Goal: Transaction & Acquisition: Purchase product/service

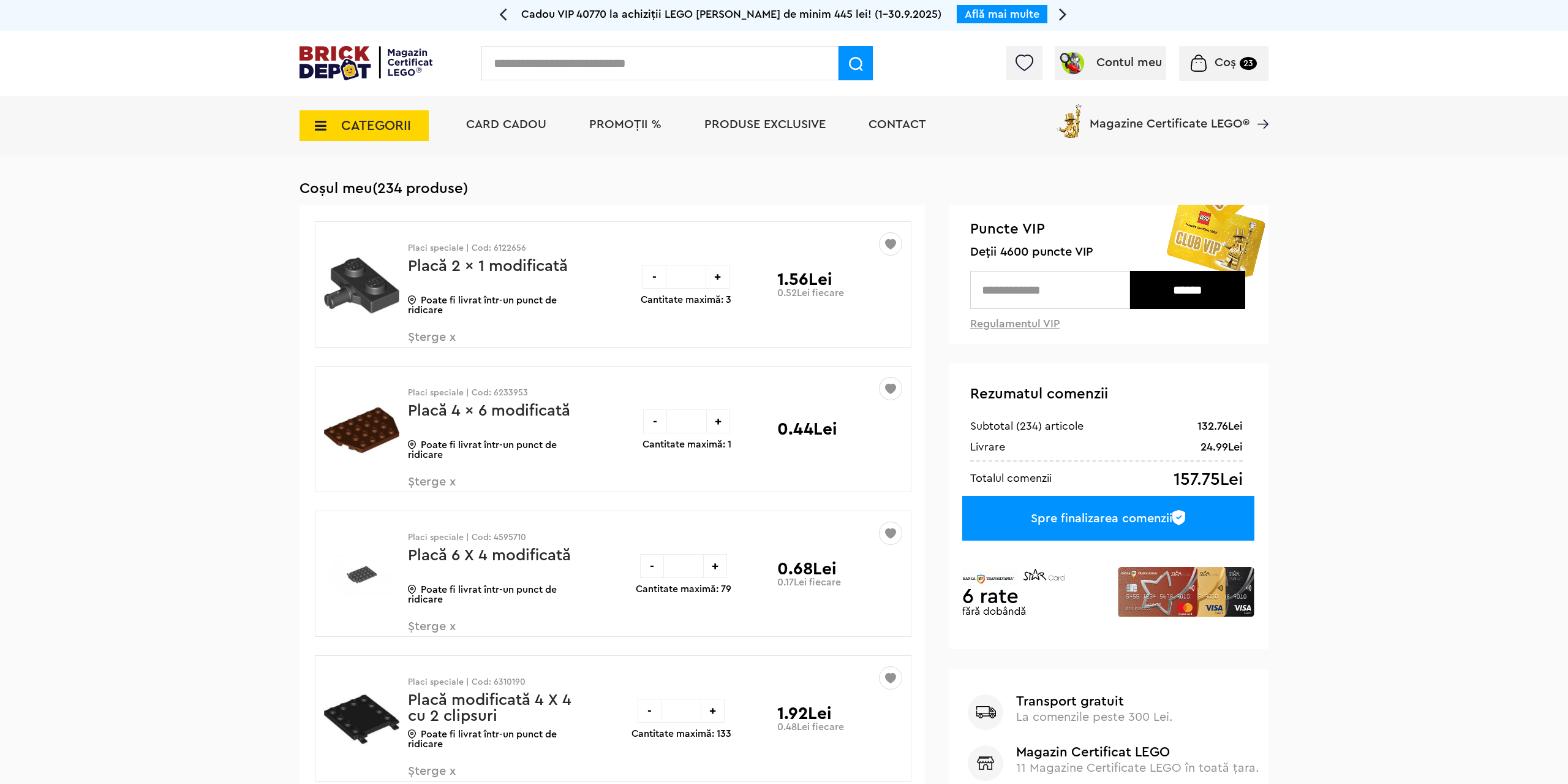
scroll to position [5361, 0]
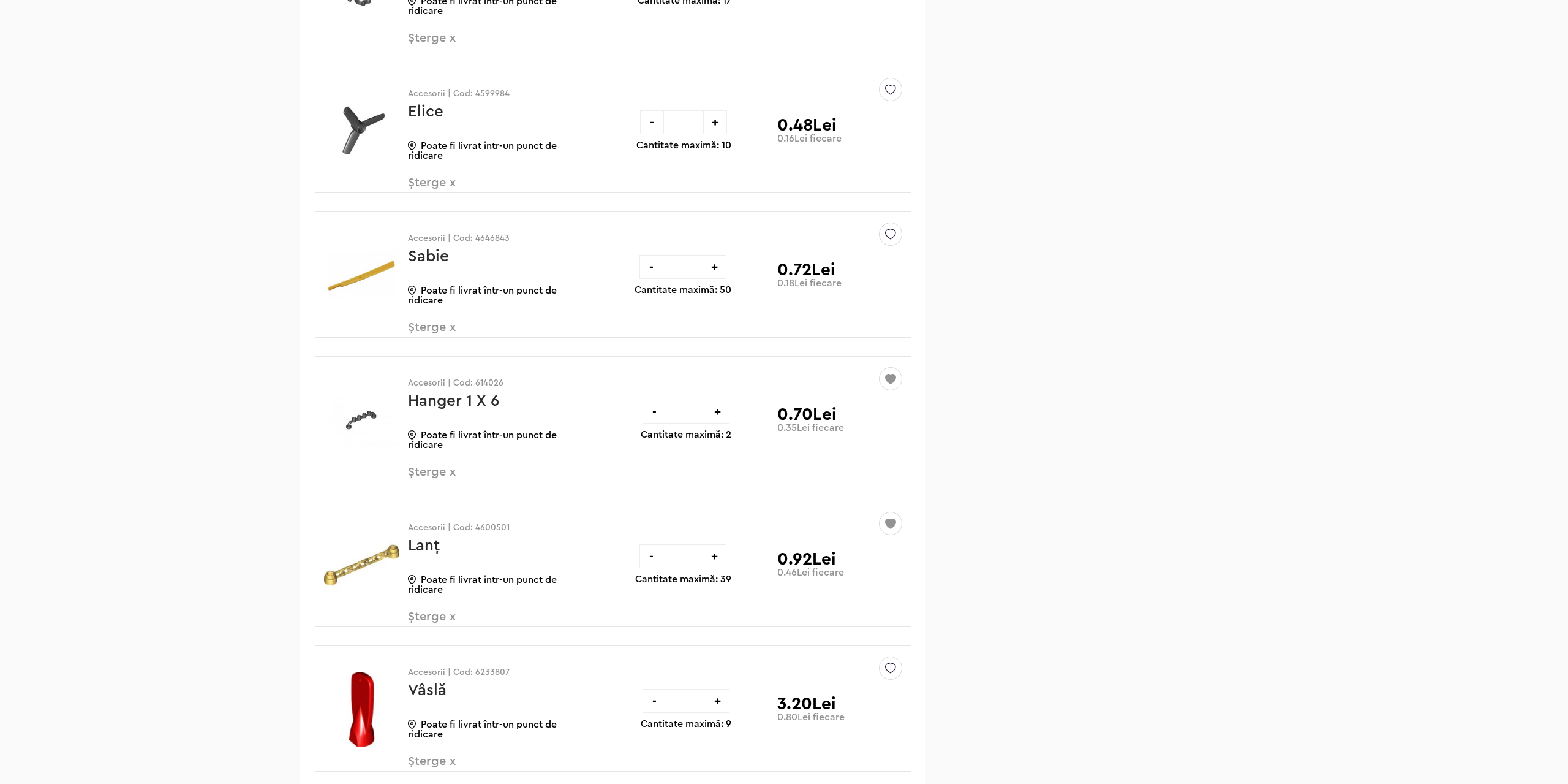
click at [425, 326] on span "Șterge x" at bounding box center [480, 334] width 144 height 26
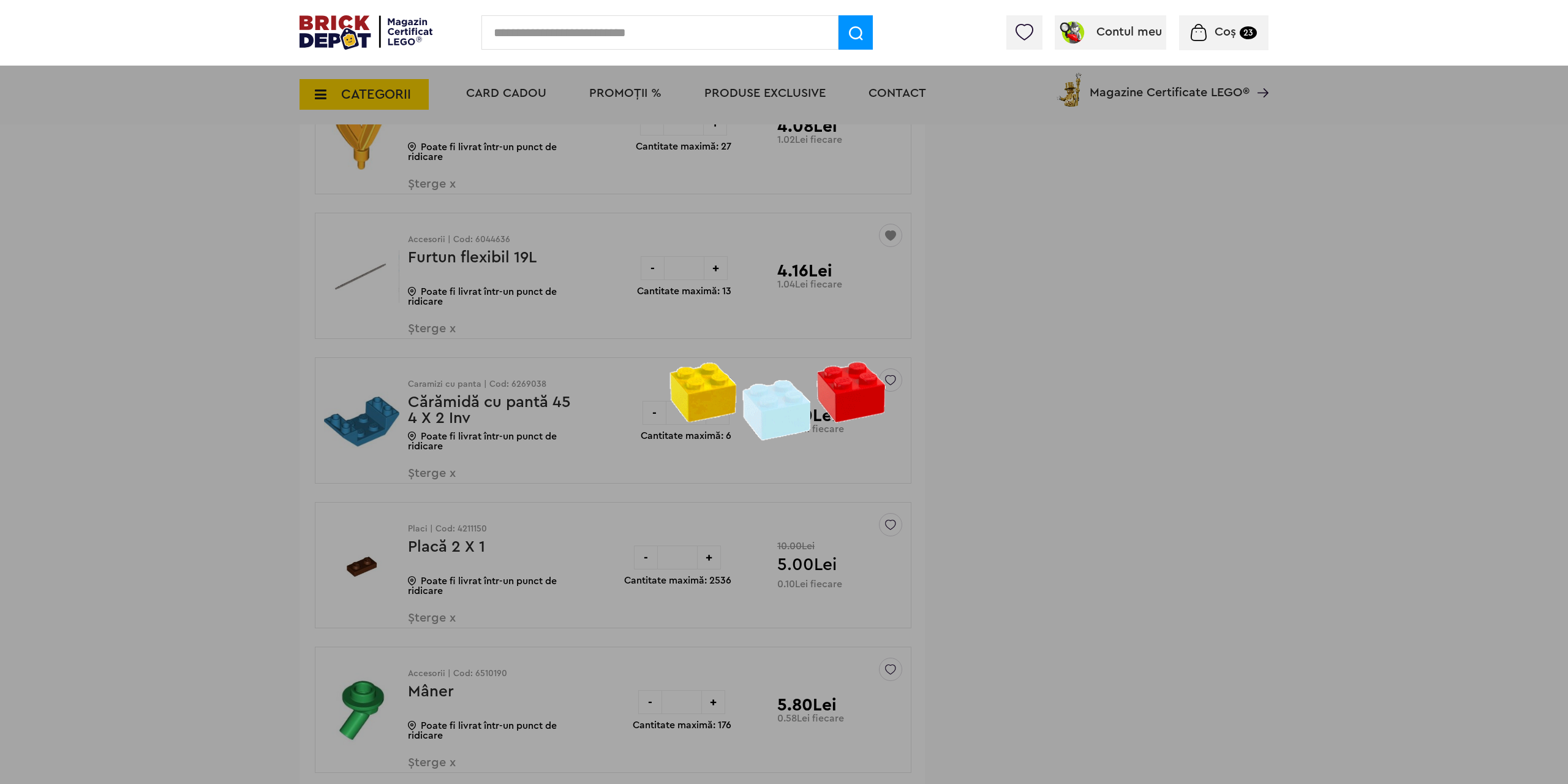
scroll to position [2633, 0]
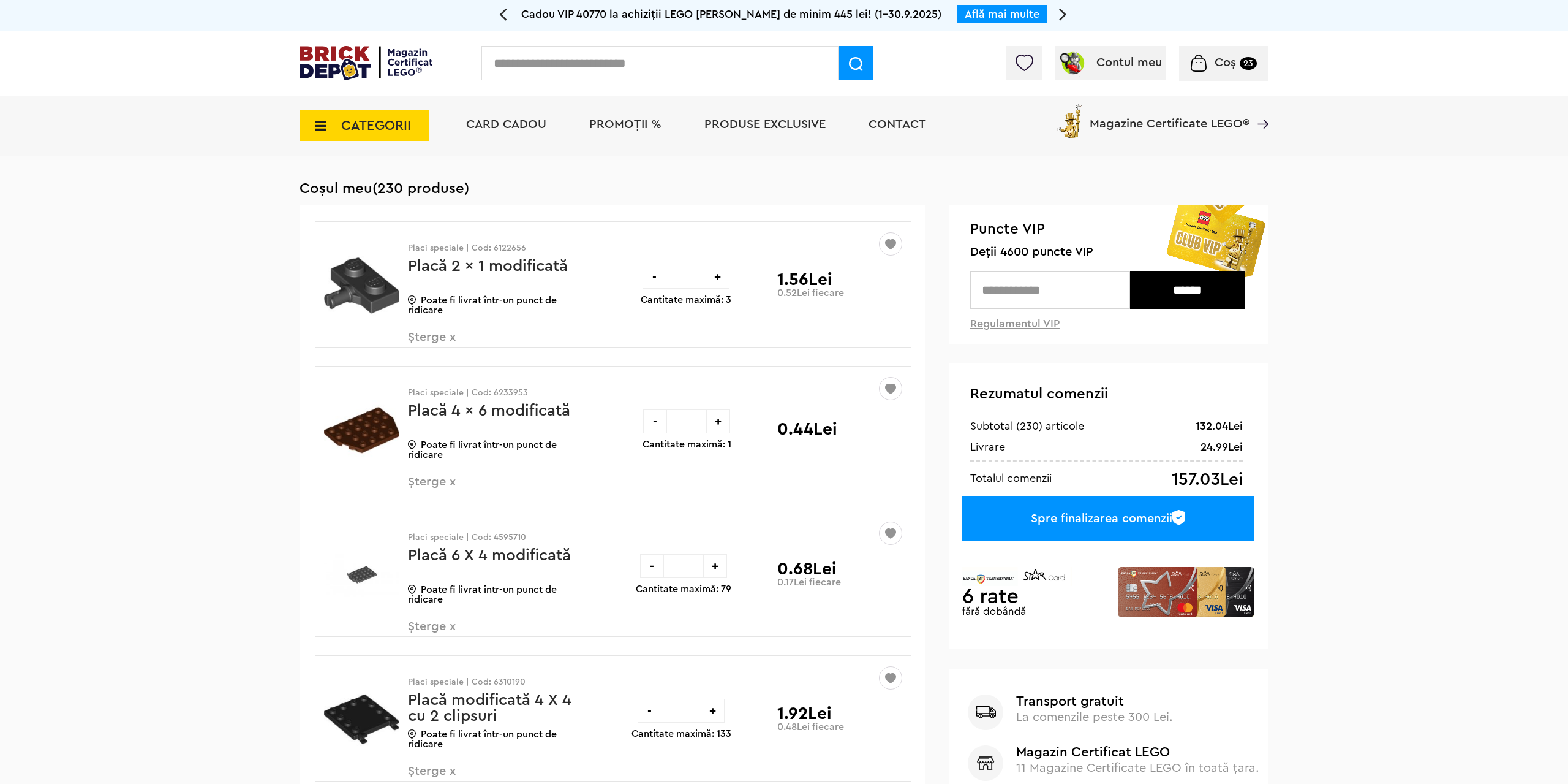
click at [355, 124] on span "CATEGORII" at bounding box center [376, 125] width 70 height 14
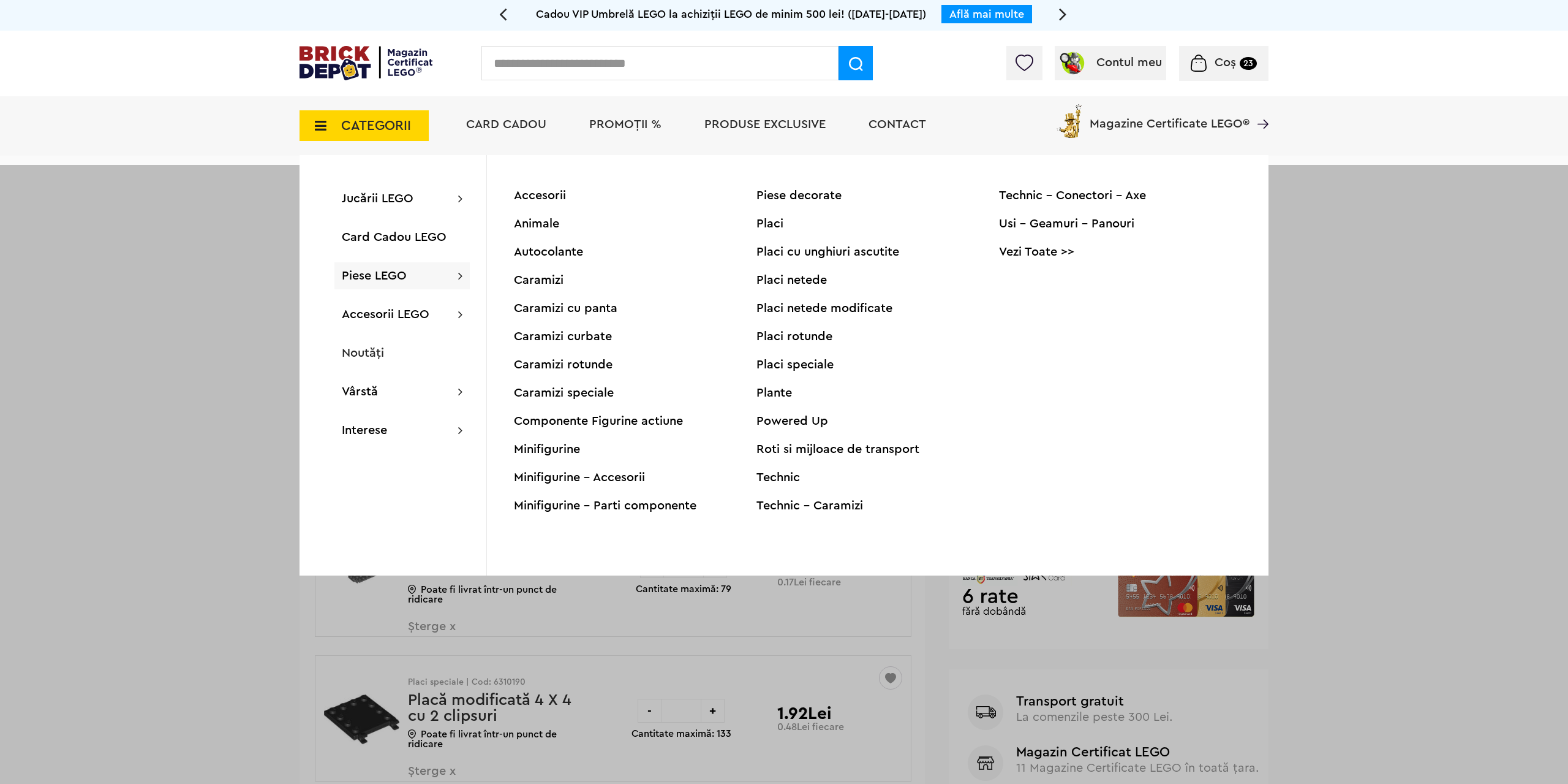
click at [567, 72] on input "text" at bounding box center [659, 63] width 357 height 34
type input "***"
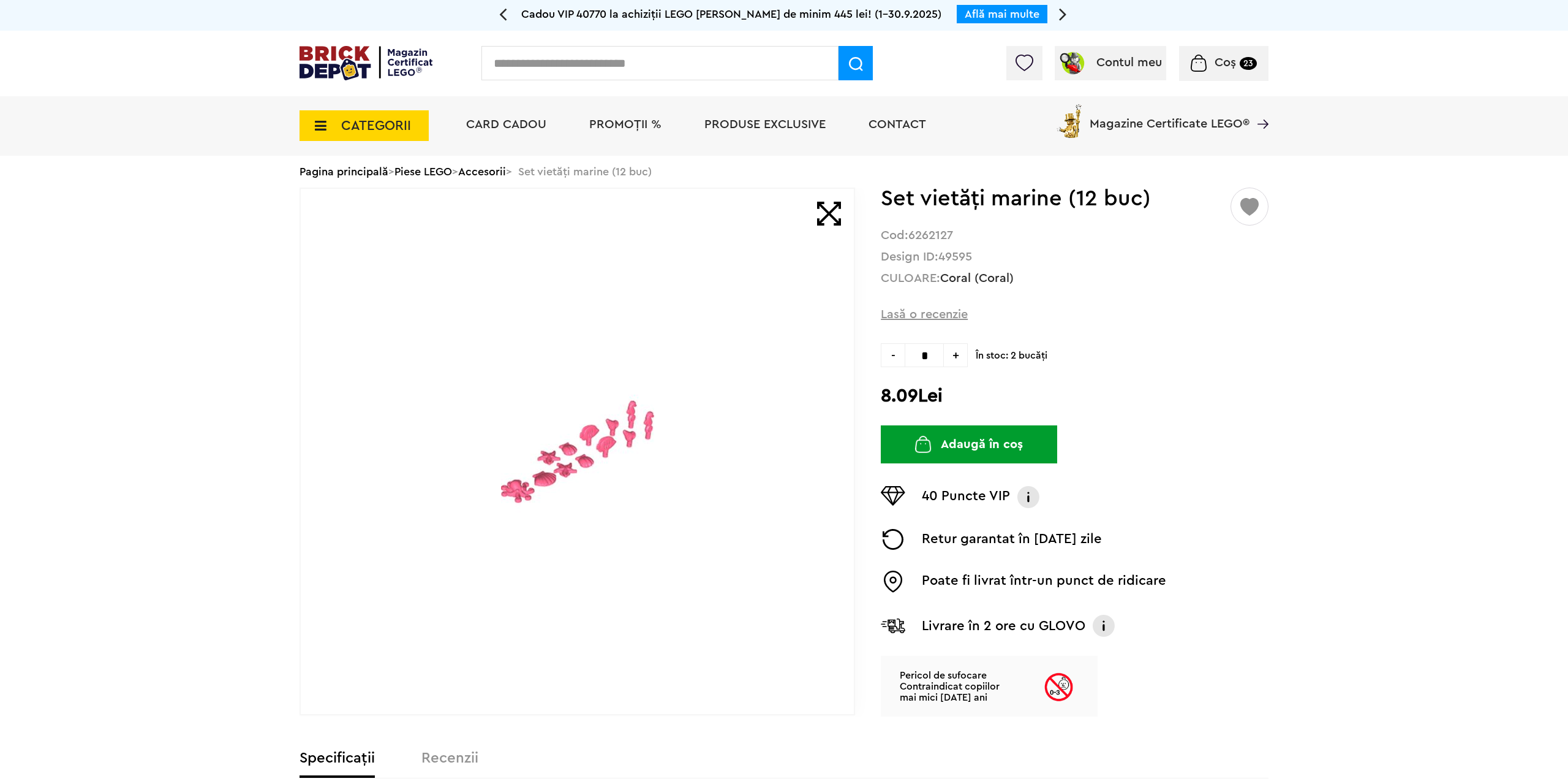
click at [539, 485] on img at bounding box center [578, 451] width 153 height 153
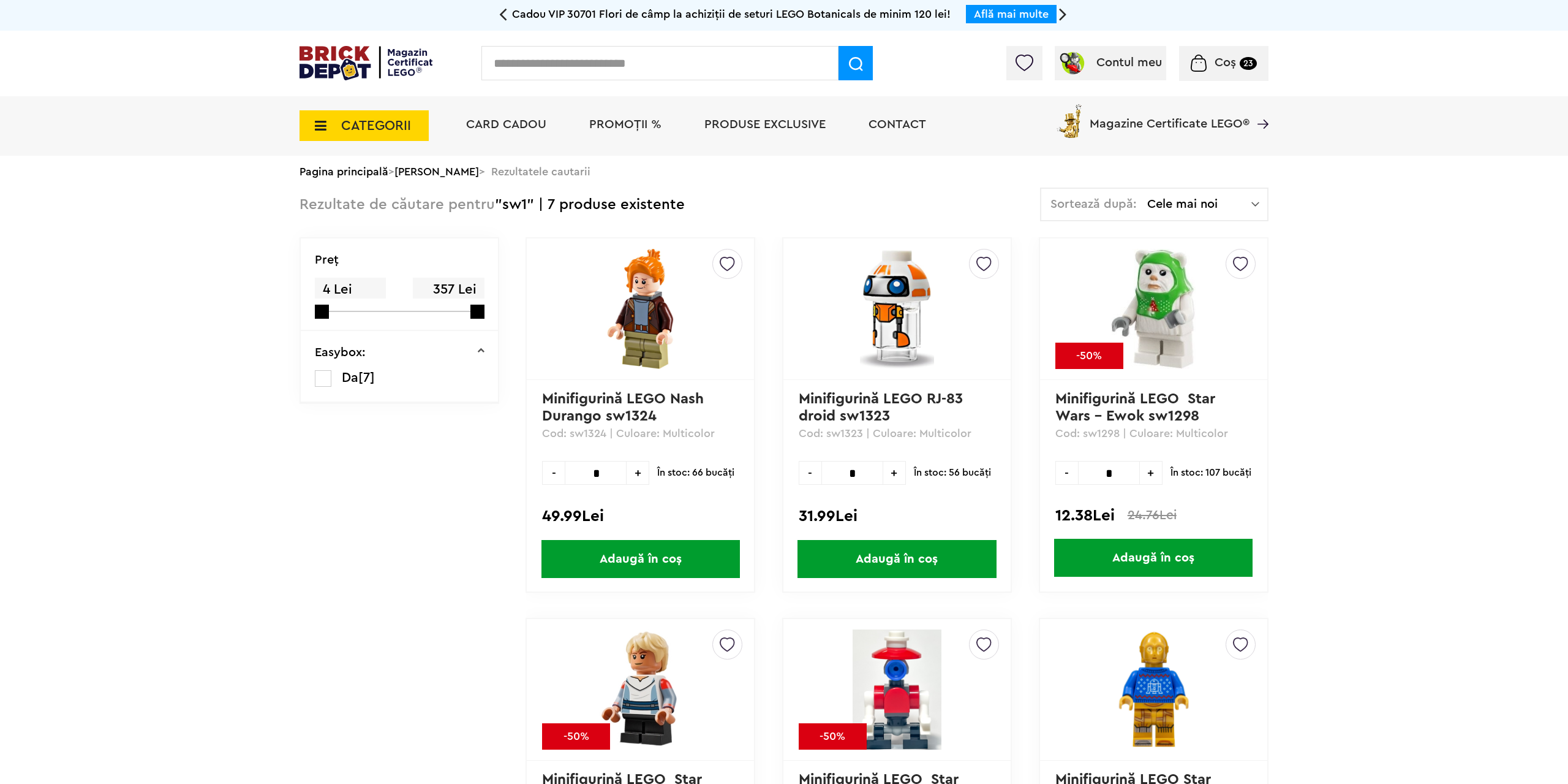
click at [603, 79] on input "text" at bounding box center [659, 63] width 357 height 34
drag, startPoint x: 346, startPoint y: 132, endPoint x: 358, endPoint y: 131, distance: 12.0
click at [347, 132] on span "CATEGORII" at bounding box center [376, 125] width 70 height 14
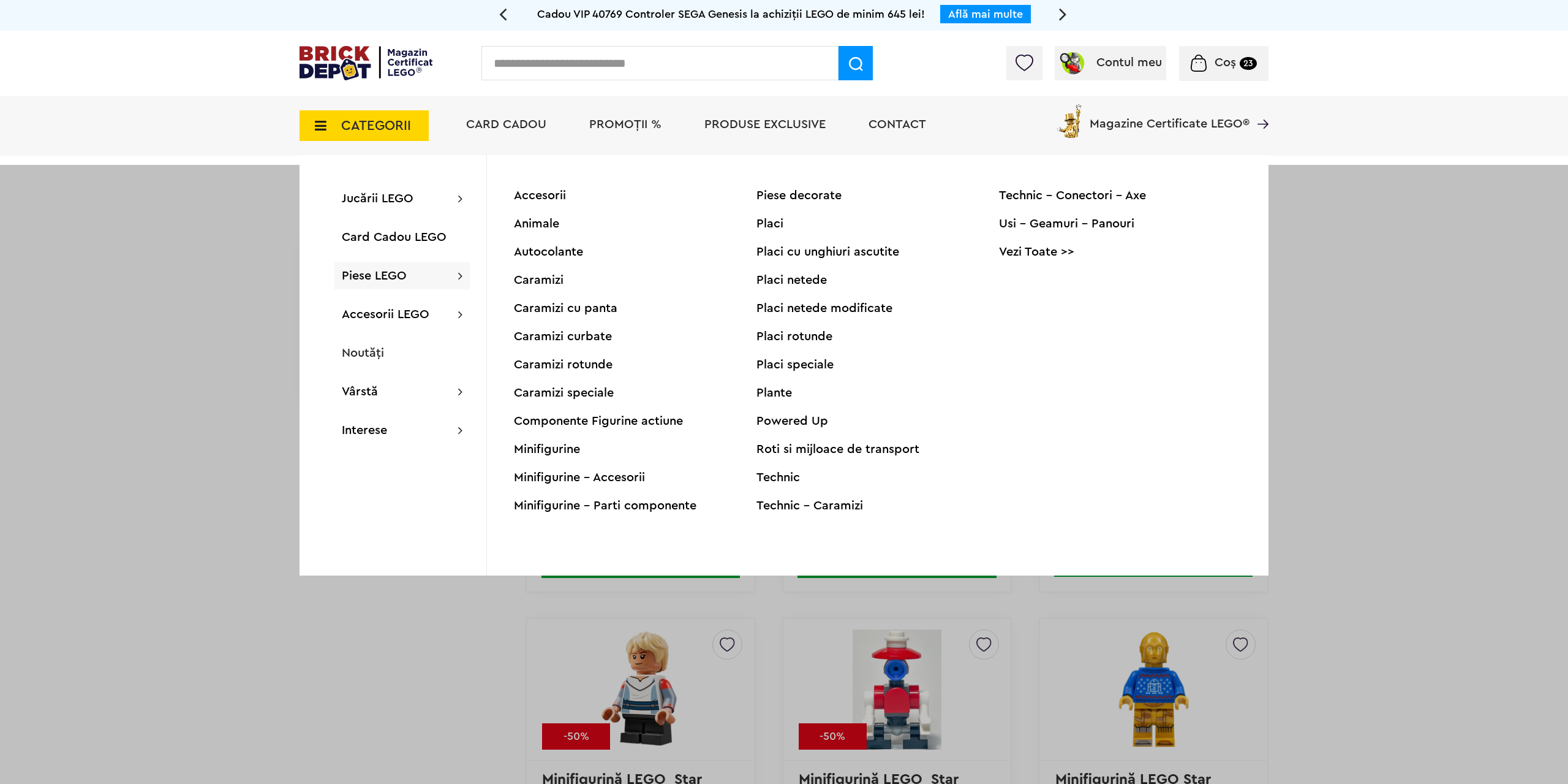
click at [553, 446] on div "Minifigurine" at bounding box center [635, 449] width 242 height 12
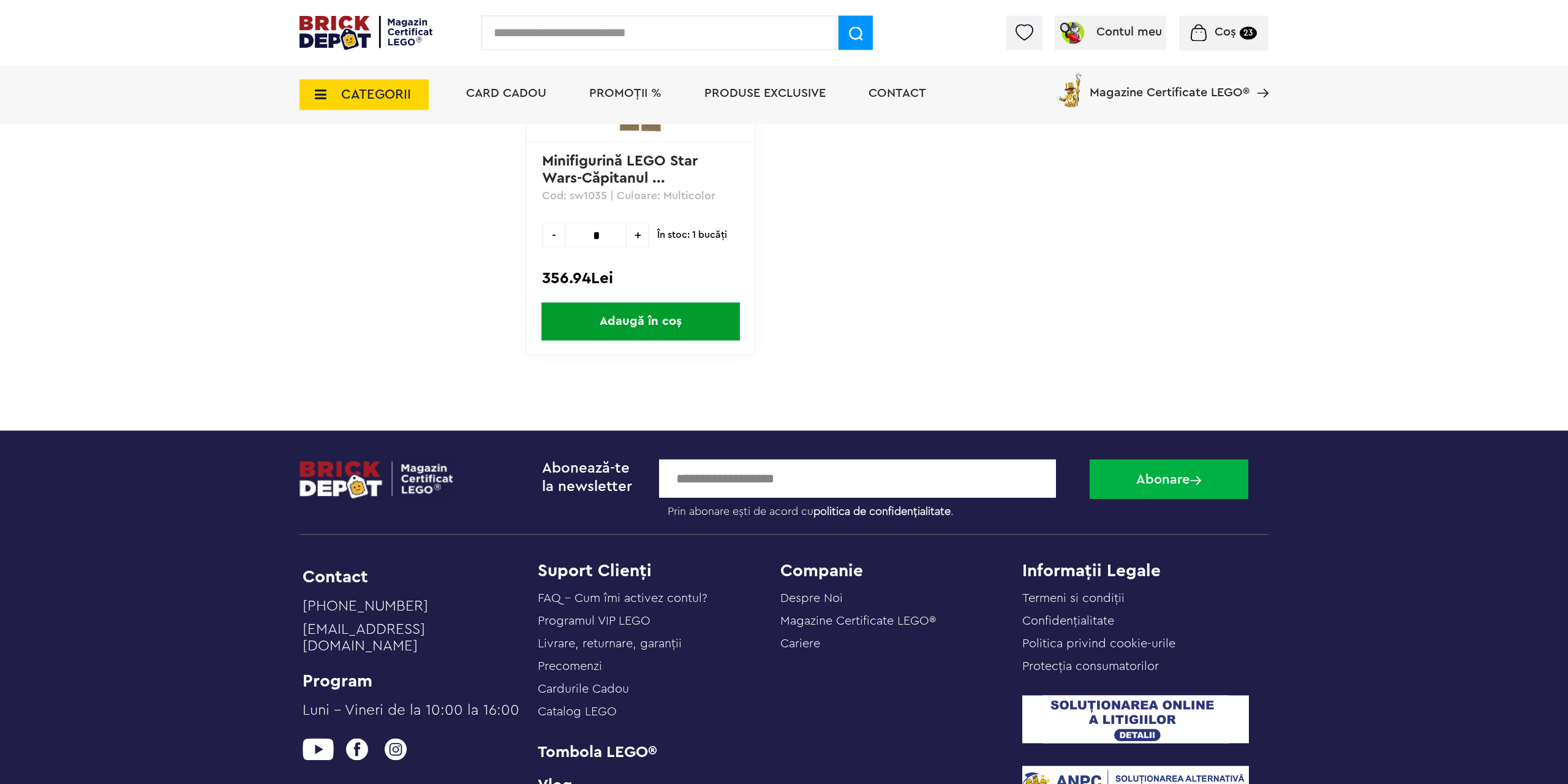
scroll to position [1187, 0]
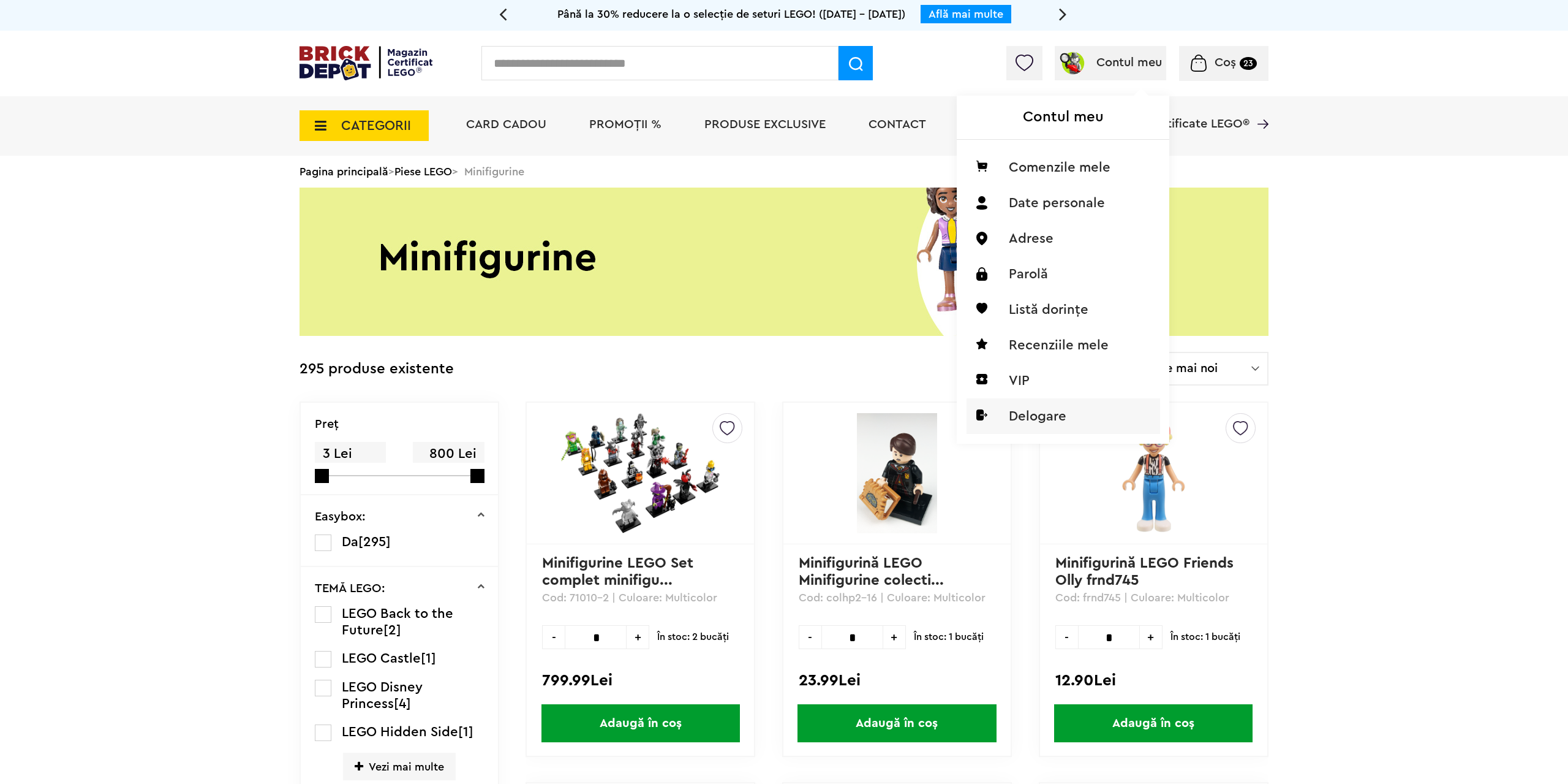
click at [1042, 418] on li "Delogare" at bounding box center [1063, 416] width 194 height 36
